Goal: Check status: Check status

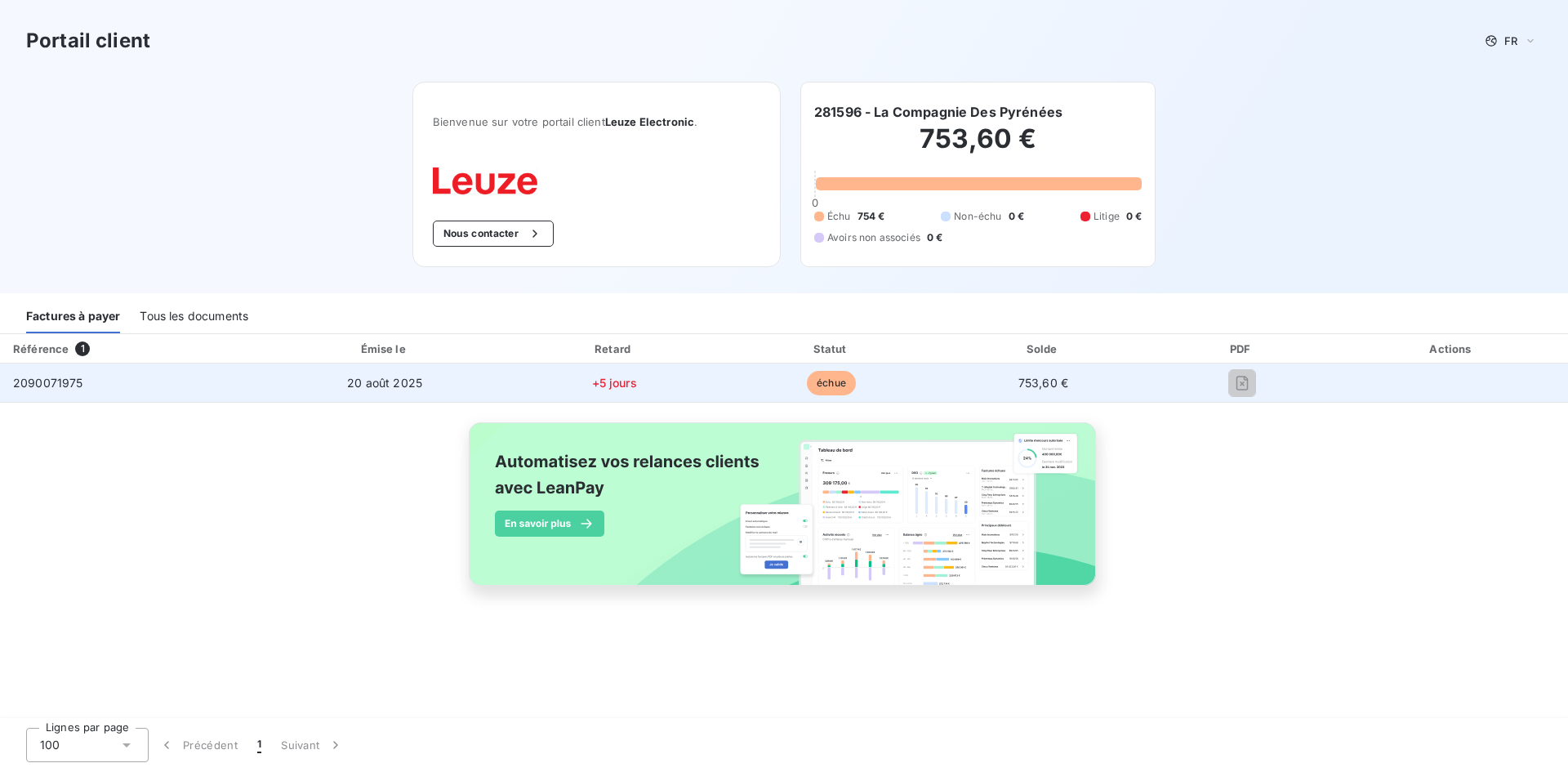
drag, startPoint x: 92, startPoint y: 405, endPoint x: 82, endPoint y: 387, distance: 20.6
click at [92, 404] on div "Référence 1 Émise le Retard Statut Solde PDF Actions 2090071975 [DATE] +5 jours…" at bounding box center [784, 479] width 1568 height 290
click at [82, 387] on td "2090071975" at bounding box center [133, 383] width 265 height 40
click at [81, 379] on span "2090071975" at bounding box center [48, 383] width 71 height 14
click at [81, 383] on span "2090071975" at bounding box center [48, 383] width 71 height 14
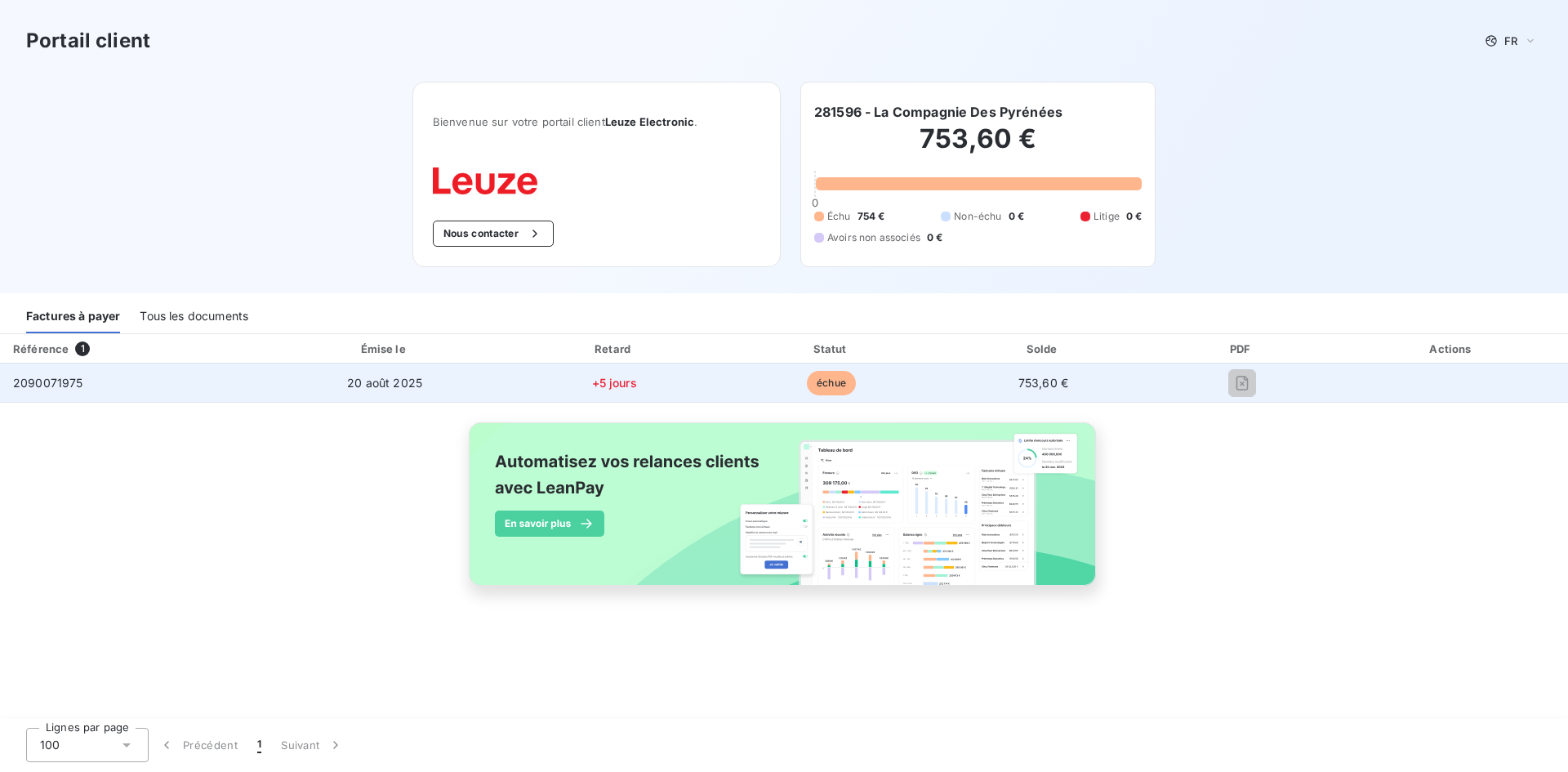
click at [81, 383] on span "2090071975" at bounding box center [48, 383] width 71 height 14
click at [359, 386] on span "20 août 2025" at bounding box center [384, 383] width 75 height 14
click at [855, 382] on td "échue" at bounding box center [831, 383] width 215 height 40
click at [848, 375] on span "échue" at bounding box center [831, 383] width 49 height 24
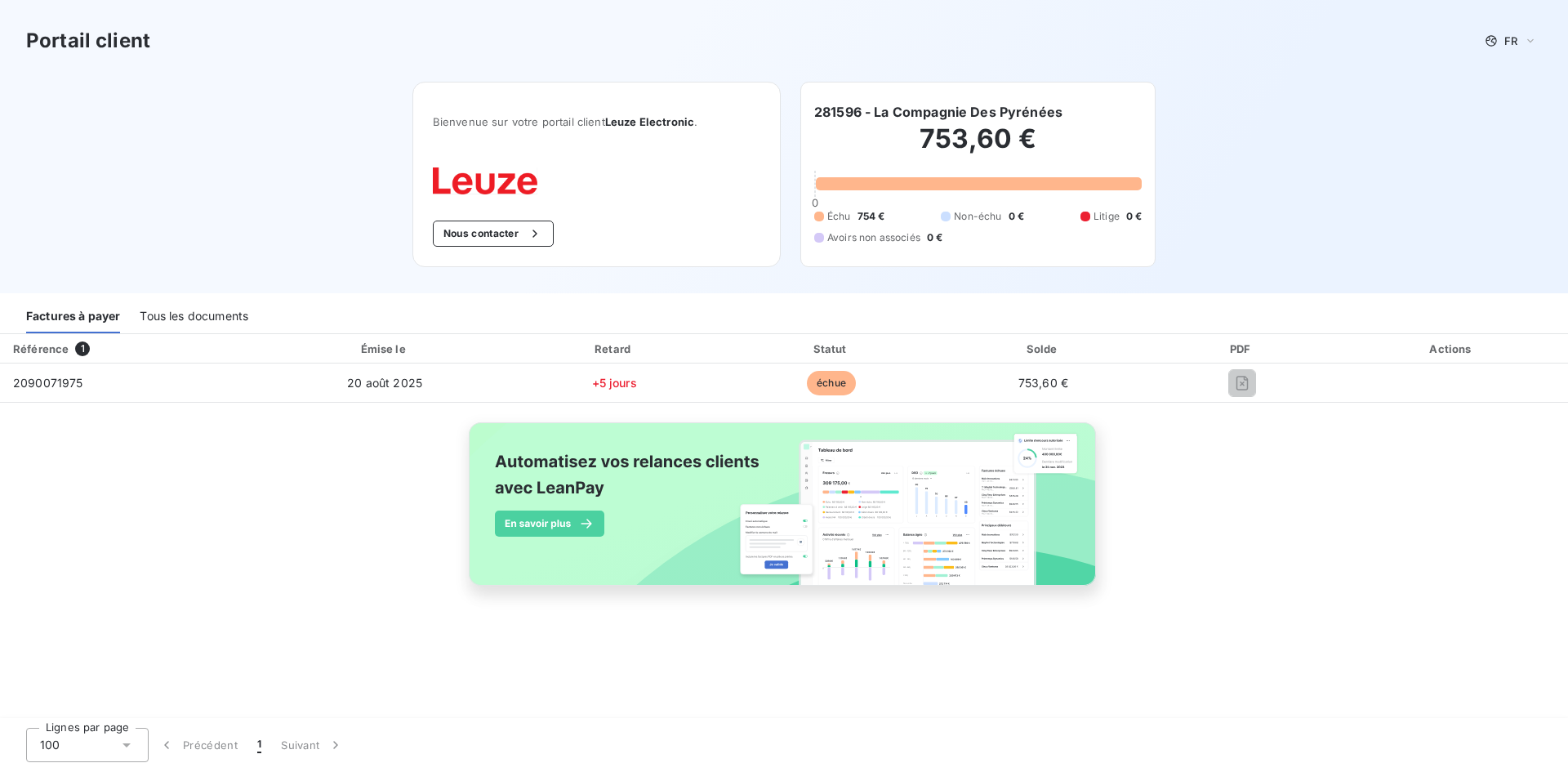
click at [843, 352] on div "Statut" at bounding box center [832, 348] width 208 height 16
click at [185, 310] on div "Tous les documents" at bounding box center [194, 316] width 109 height 34
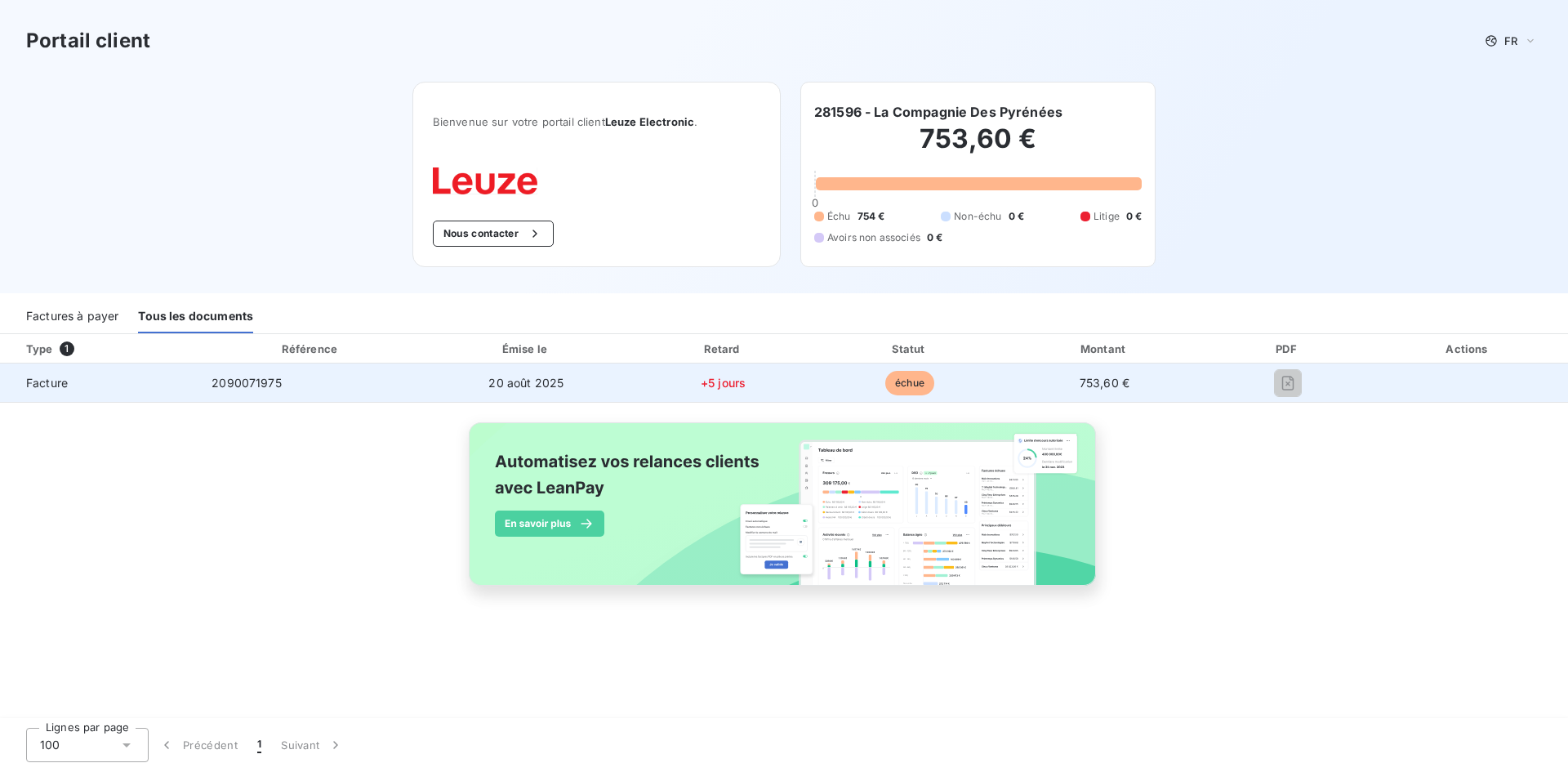
click at [242, 376] on span "2090071975" at bounding box center [247, 383] width 71 height 14
click at [244, 376] on span "2090071975" at bounding box center [247, 383] width 71 height 14
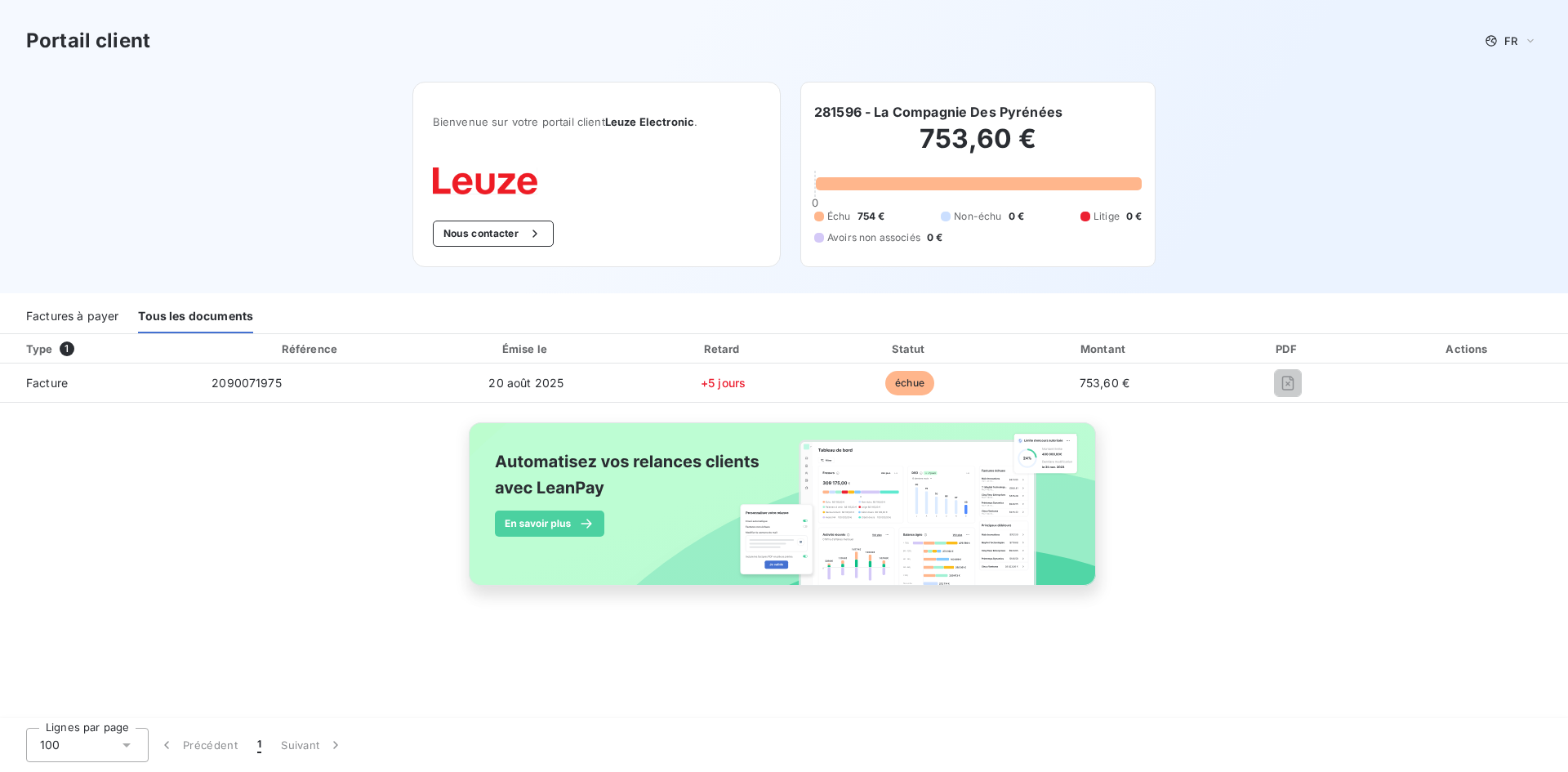
click at [403, 179] on div "Bienvenue sur votre portail client Leuze Electronic . Nous contacter 281596 - L…" at bounding box center [784, 188] width 796 height 212
click at [105, 36] on h3 "Portail client" at bounding box center [88, 40] width 124 height 29
